Goal: Information Seeking & Learning: Learn about a topic

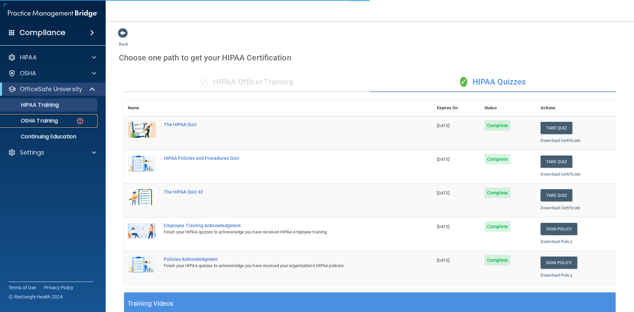
click at [42, 116] on link "OSHA Training" at bounding box center [45, 120] width 104 height 13
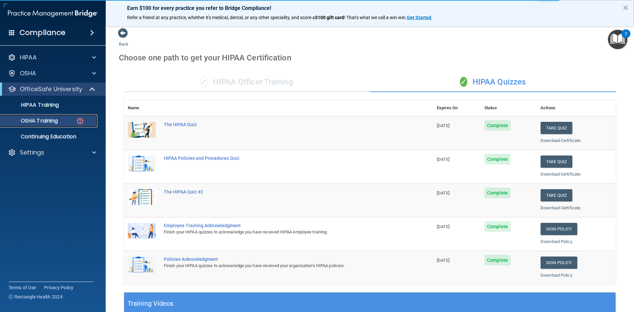
click at [30, 122] on p "OSHA Training" at bounding box center [31, 121] width 54 height 7
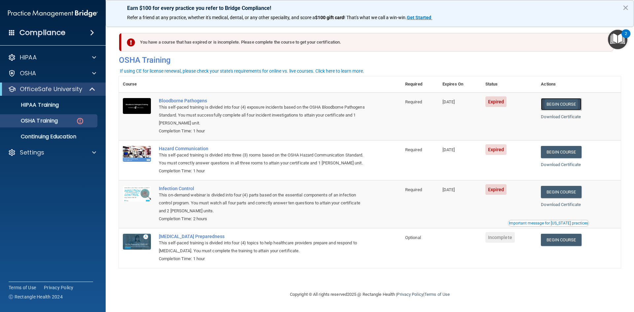
click at [569, 103] on link "Begin Course" at bounding box center [561, 104] width 40 height 12
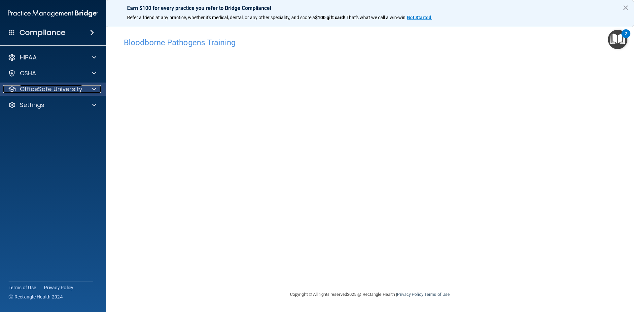
click at [63, 91] on p "OfficeSafe University" at bounding box center [51, 89] width 62 height 8
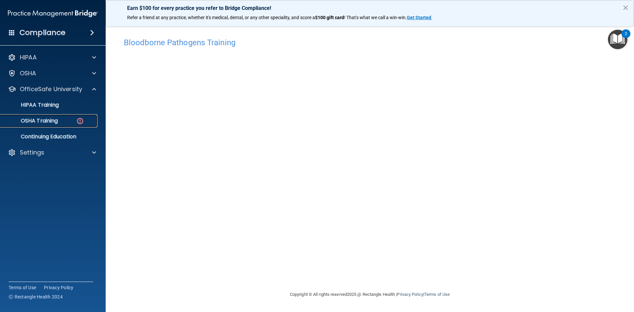
click at [55, 119] on p "OSHA Training" at bounding box center [31, 121] width 54 height 7
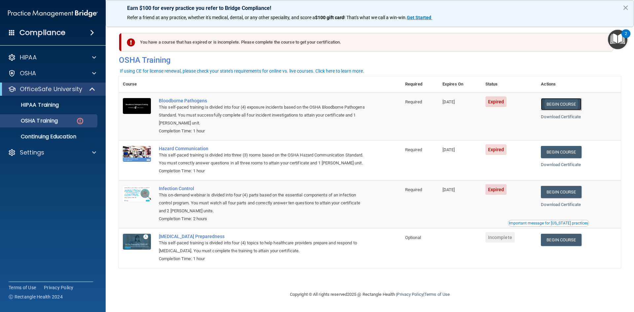
click at [564, 102] on link "Begin Course" at bounding box center [561, 104] width 40 height 12
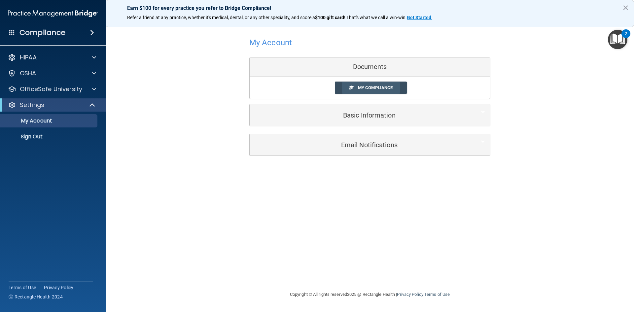
click at [370, 88] on span "My Compliance" at bounding box center [375, 87] width 35 height 5
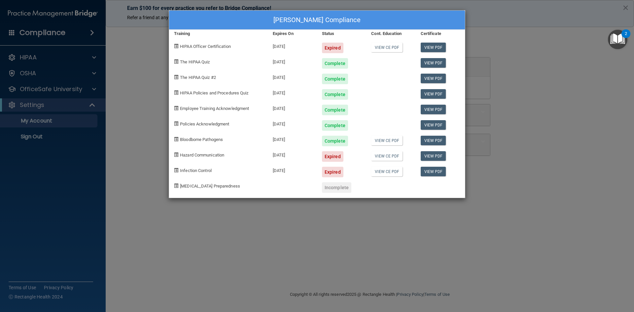
click at [420, 227] on div "Arlet Torres's Compliance Training Expires On Status Cont. Education Certificat…" at bounding box center [317, 156] width 634 height 312
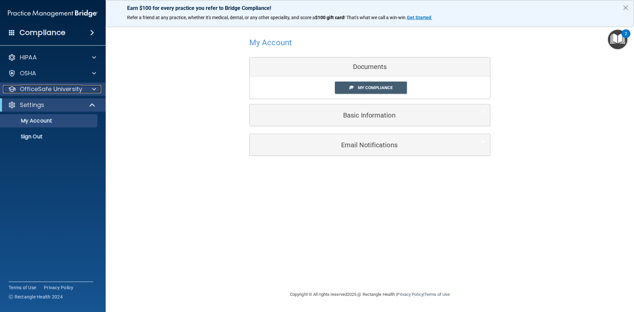
click at [42, 91] on p "OfficeSafe University" at bounding box center [51, 89] width 62 height 8
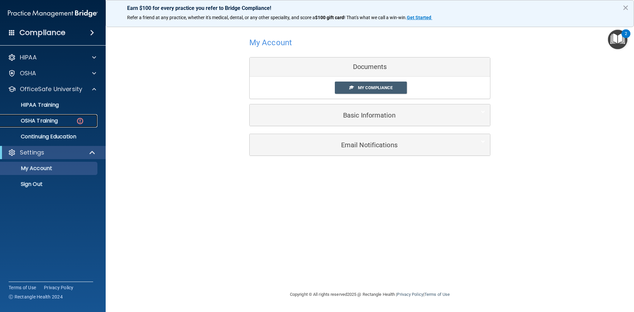
click at [44, 115] on link "OSHA Training" at bounding box center [45, 120] width 104 height 13
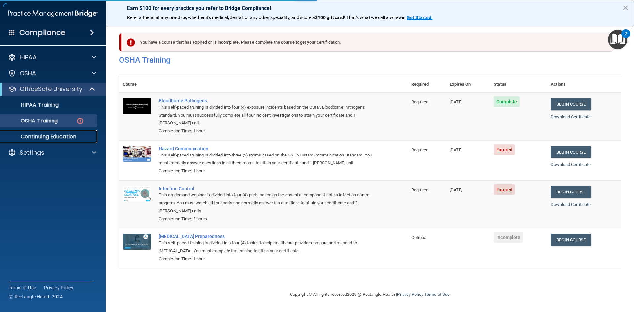
click at [51, 136] on p "Continuing Education" at bounding box center [49, 136] width 90 height 7
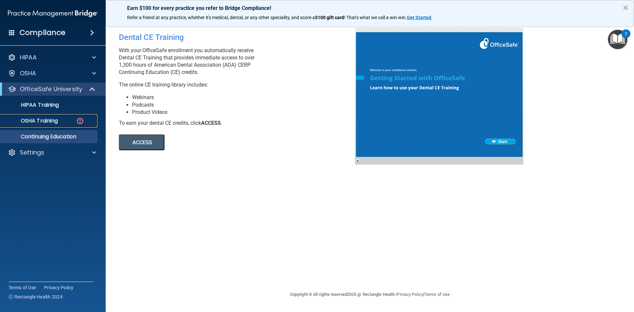
click at [55, 121] on p "OSHA Training" at bounding box center [31, 121] width 54 height 7
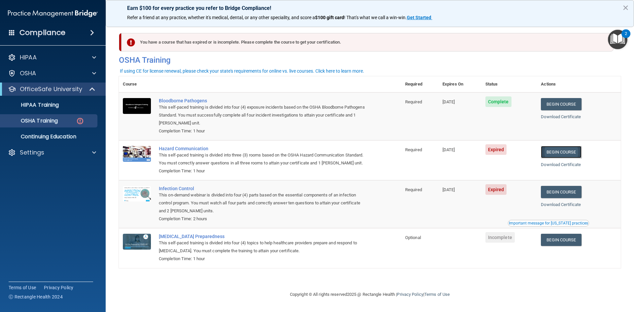
click at [555, 153] on link "Begin Course" at bounding box center [561, 152] width 40 height 12
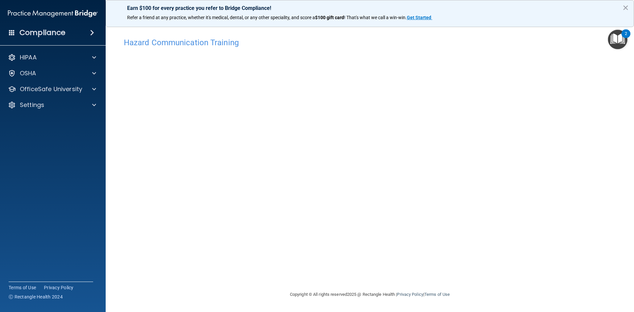
click at [463, 229] on div "Hazard Communication Training This course doesn’t expire until [DATE]. Are you …" at bounding box center [370, 162] width 502 height 256
click at [80, 89] on p "OfficeSafe University" at bounding box center [51, 89] width 62 height 8
click at [61, 114] on ul "HIPAA Training OSHA Training Continuing Education" at bounding box center [53, 120] width 120 height 48
click at [60, 117] on link "OSHA Training" at bounding box center [45, 120] width 104 height 13
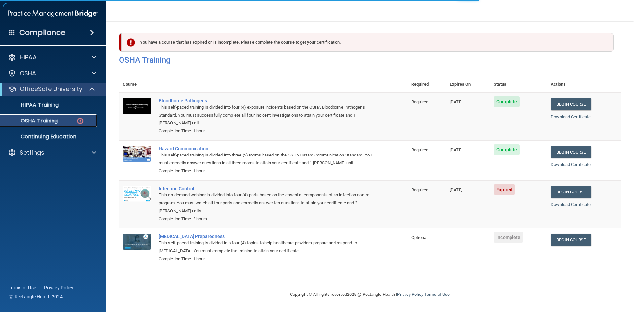
click at [35, 119] on p "OSHA Training" at bounding box center [31, 121] width 54 height 7
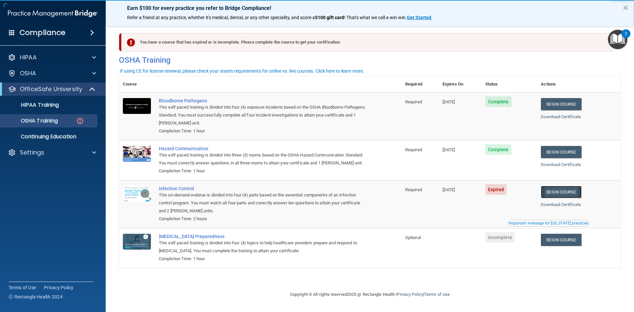
click at [562, 192] on link "Begin Course" at bounding box center [561, 192] width 40 height 12
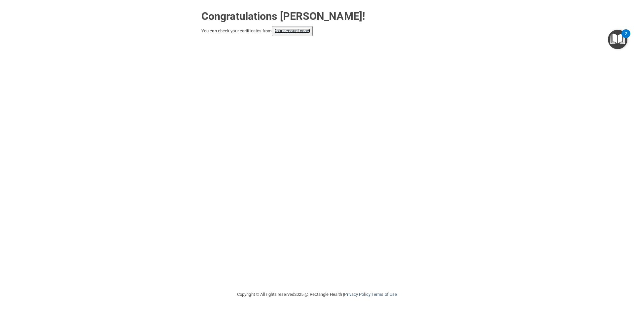
click at [289, 33] on link "your account page!" at bounding box center [293, 30] width 36 height 5
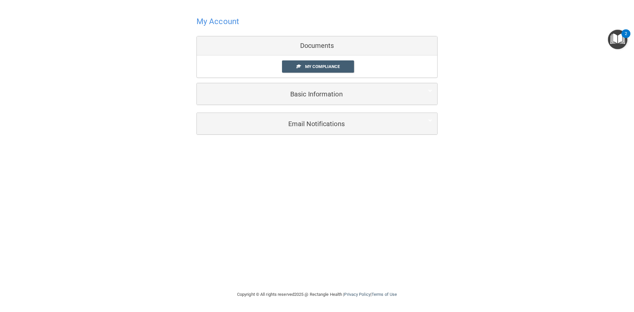
click at [224, 19] on h4 "My Account" at bounding box center [218, 21] width 43 height 9
click at [323, 69] on span "My Compliance" at bounding box center [322, 66] width 35 height 5
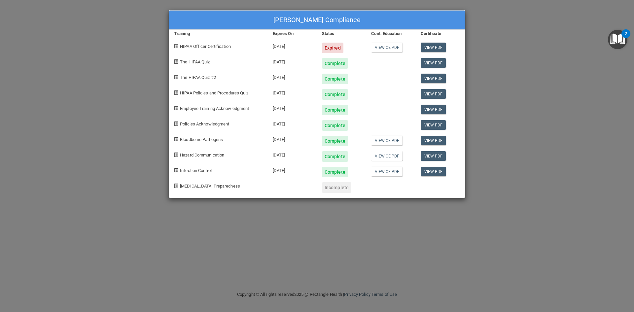
click at [333, 46] on div "Expired" at bounding box center [332, 48] width 21 height 11
click at [377, 47] on link "View CE PDF" at bounding box center [386, 48] width 31 height 10
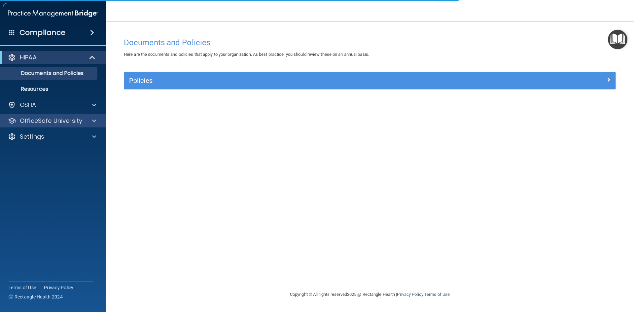
click at [65, 116] on div "OfficeSafe University" at bounding box center [53, 120] width 106 height 13
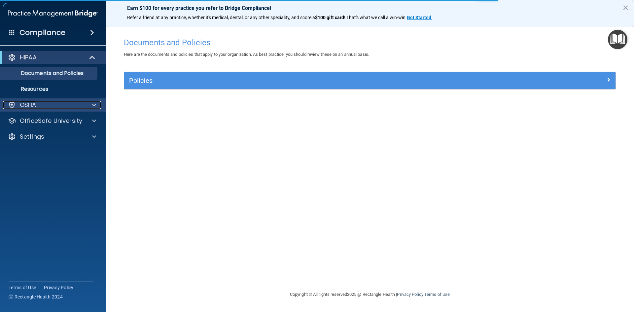
click at [72, 103] on div "OSHA" at bounding box center [44, 105] width 82 height 8
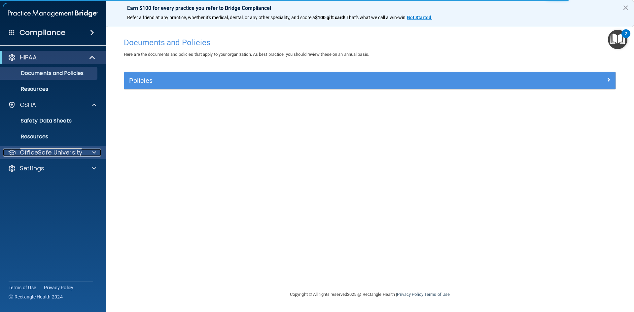
click at [59, 149] on p "OfficeSafe University" at bounding box center [51, 153] width 62 height 8
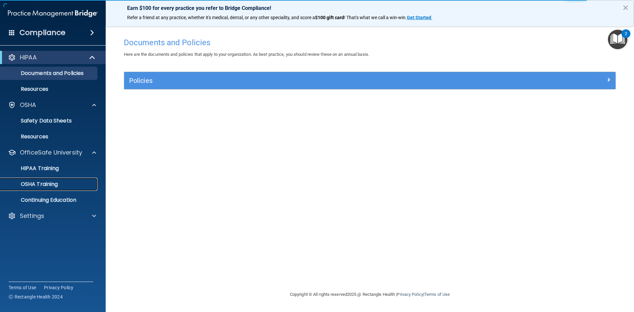
click at [57, 178] on link "OSHA Training" at bounding box center [45, 184] width 104 height 13
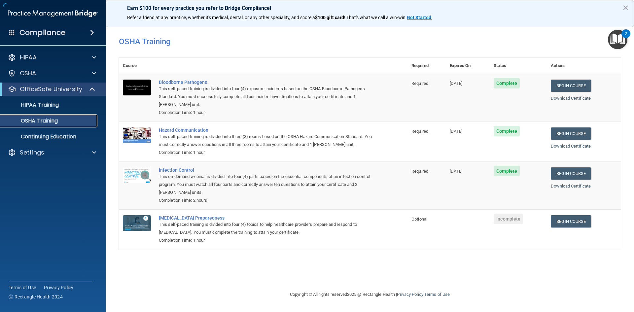
click at [36, 120] on p "OSHA Training" at bounding box center [31, 121] width 54 height 7
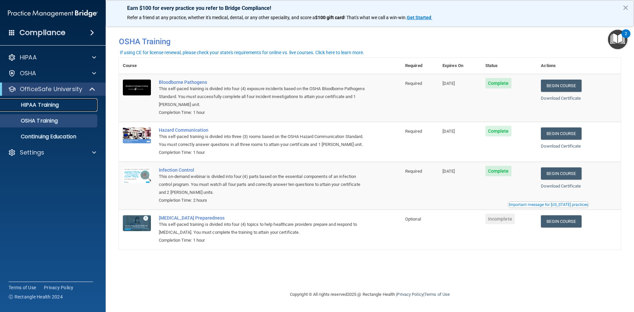
click at [64, 104] on div "HIPAA Training" at bounding box center [49, 105] width 90 height 7
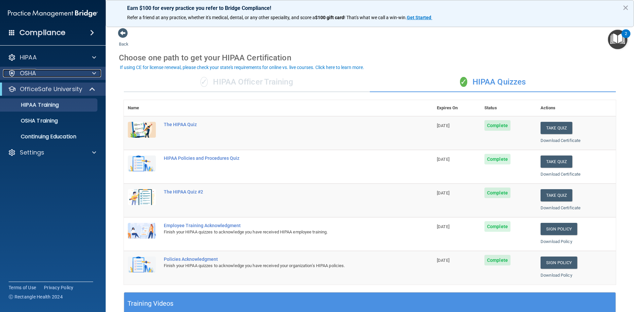
click at [46, 76] on div "OSHA" at bounding box center [44, 73] width 82 height 8
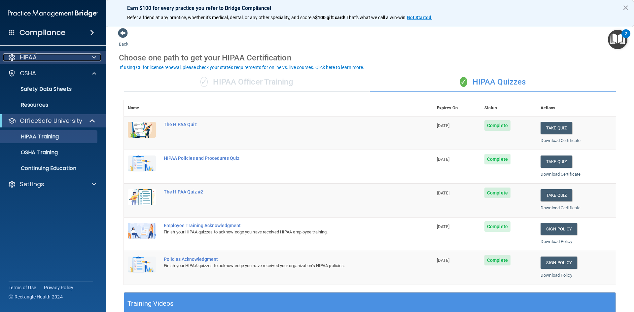
click at [43, 58] on div "HIPAA" at bounding box center [44, 58] width 82 height 8
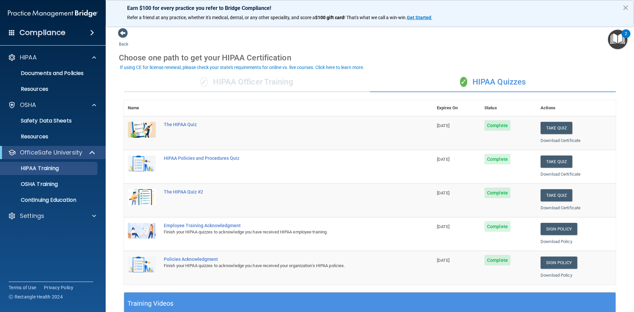
click at [56, 33] on h4 "Compliance" at bounding box center [42, 32] width 46 height 9
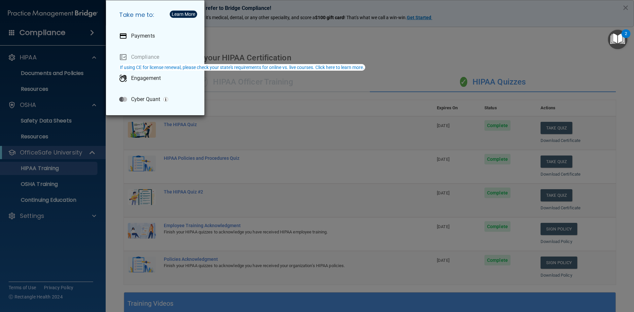
click at [70, 171] on div "Take me to: Payments Compliance Engagement Cyber Quant" at bounding box center [317, 156] width 634 height 312
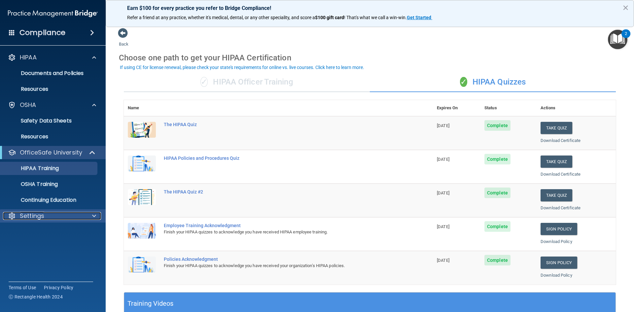
click at [43, 217] on p "Settings" at bounding box center [32, 216] width 24 height 8
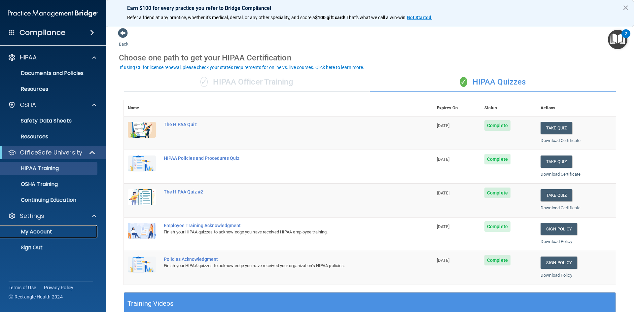
click at [46, 233] on p "My Account" at bounding box center [49, 232] width 90 height 7
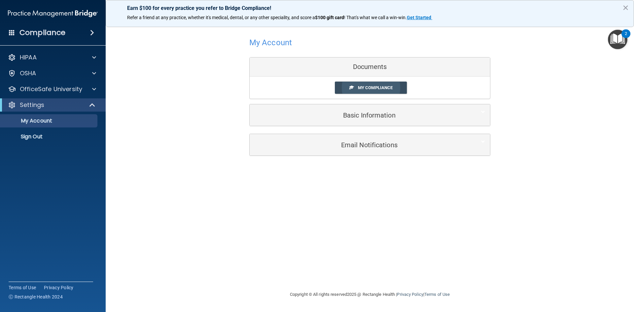
click at [381, 84] on link "My Compliance" at bounding box center [371, 88] width 72 height 12
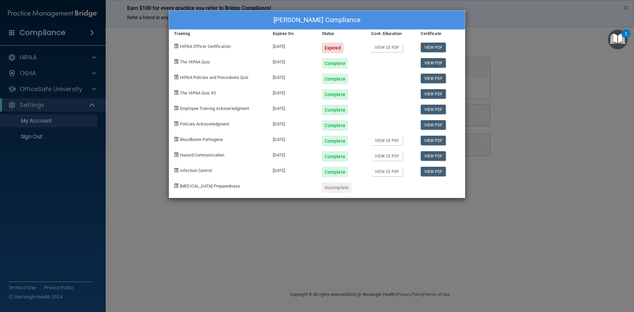
click at [373, 212] on div "[PERSON_NAME] Compliance Training Expires On Status Cont. Education Certificate…" at bounding box center [317, 156] width 634 height 312
